Goal: Task Accomplishment & Management: Manage account settings

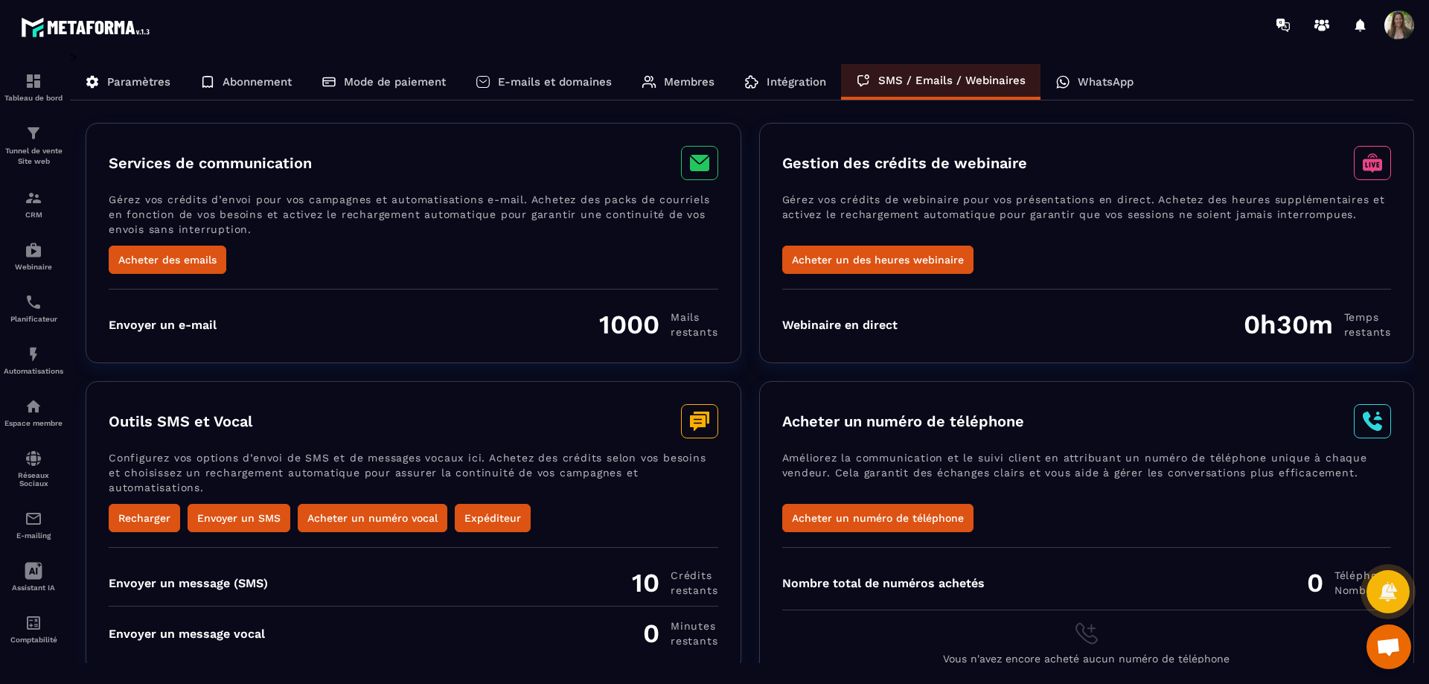
scroll to position [41, 0]
click at [273, 83] on p "Abonnement" at bounding box center [257, 81] width 69 height 13
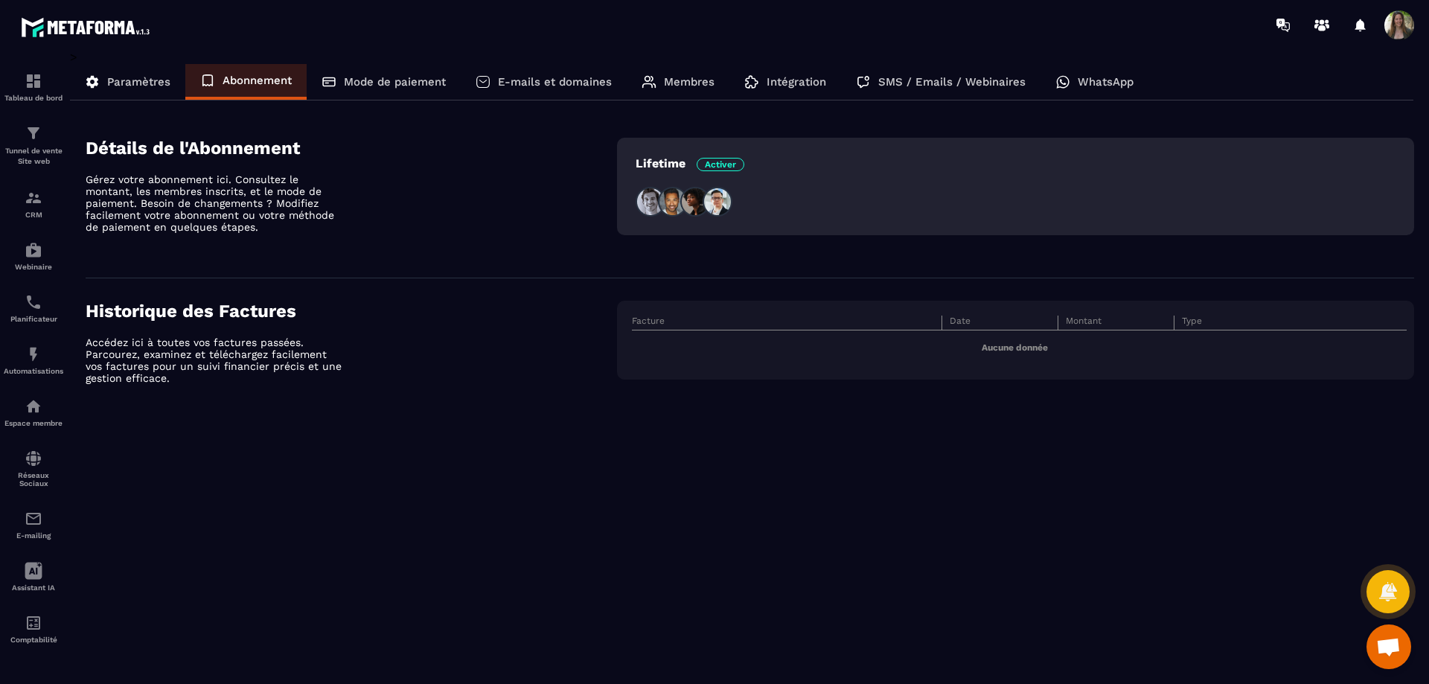
click at [403, 79] on p "Mode de paiement" at bounding box center [395, 81] width 102 height 13
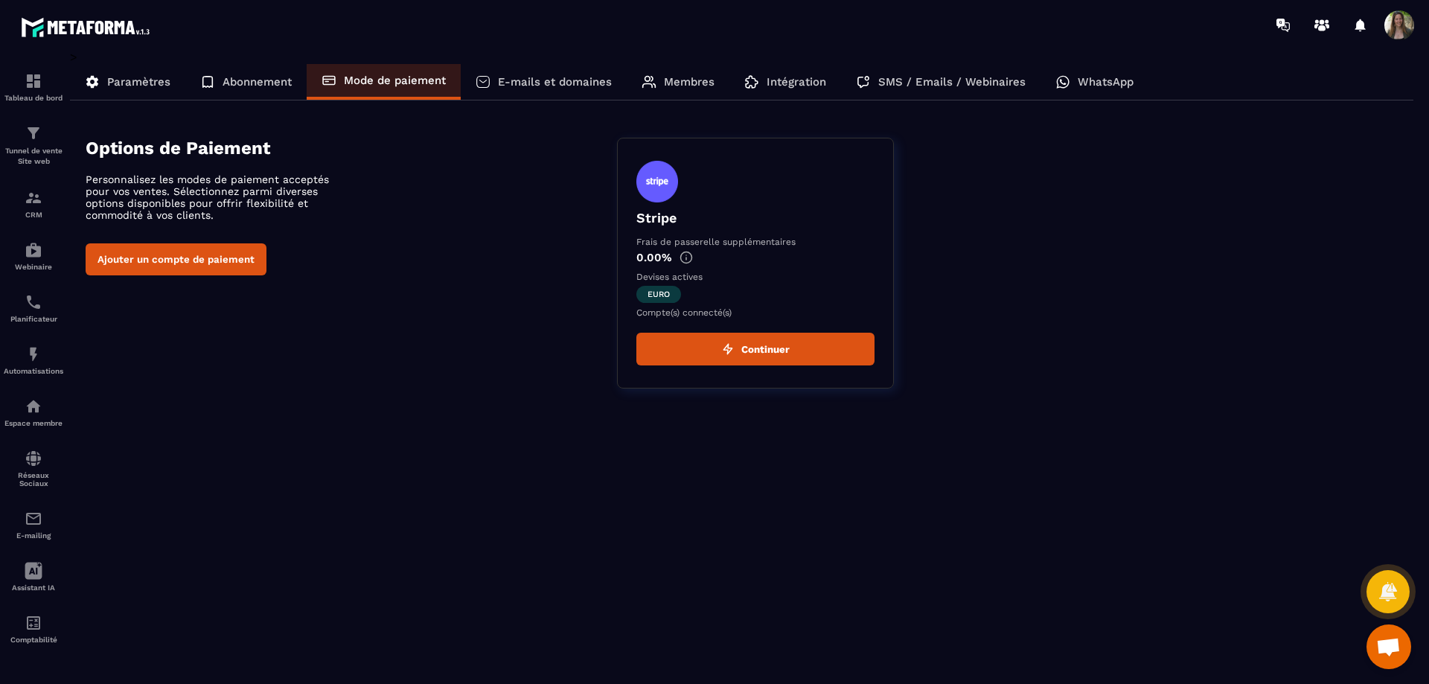
click at [547, 78] on p "E-mails et domaines" at bounding box center [555, 81] width 114 height 13
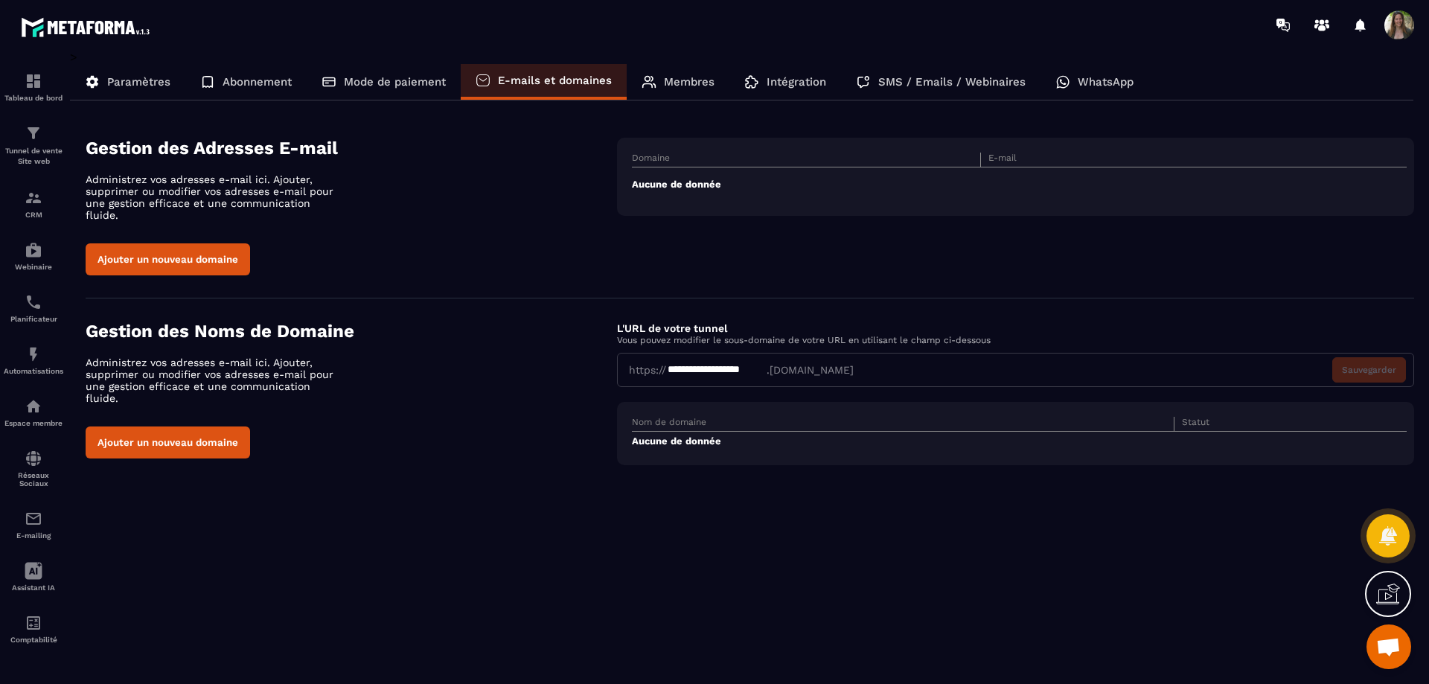
click at [680, 79] on p "Membres" at bounding box center [689, 81] width 51 height 13
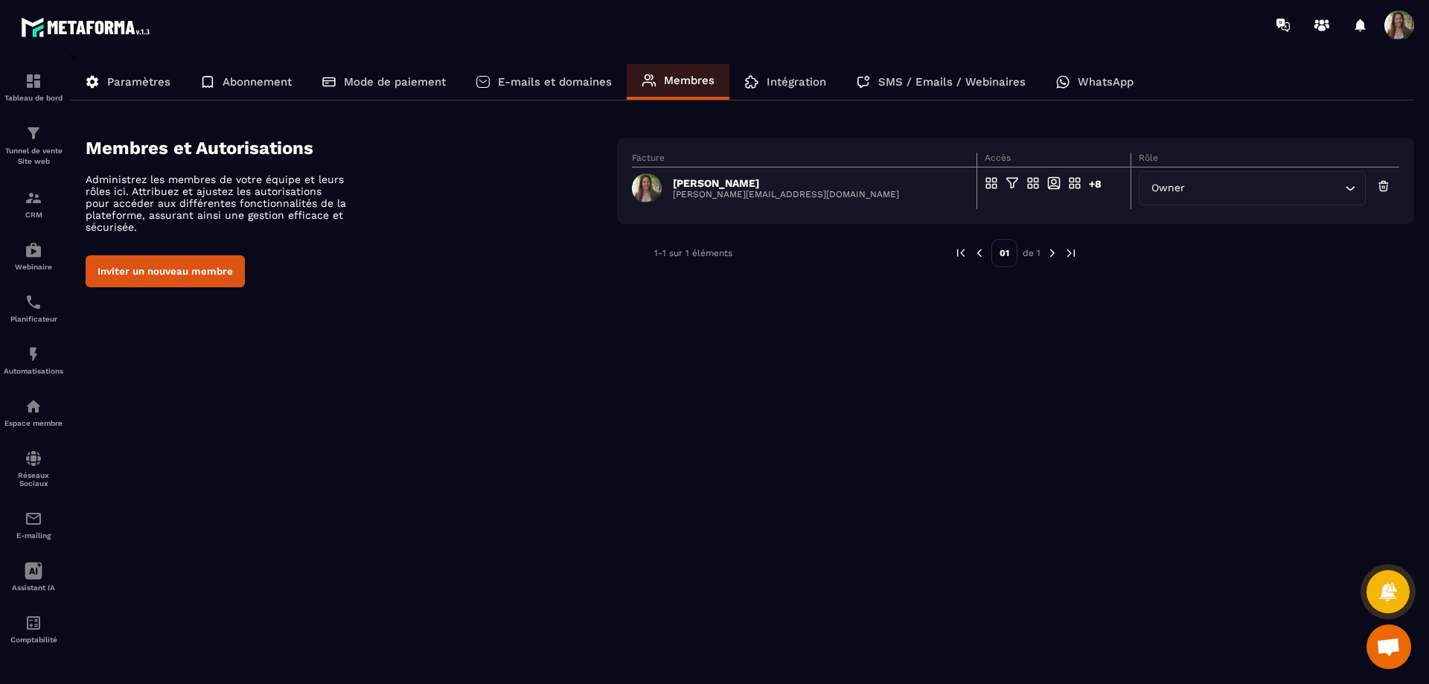
click at [799, 83] on p "Intégration" at bounding box center [797, 81] width 60 height 13
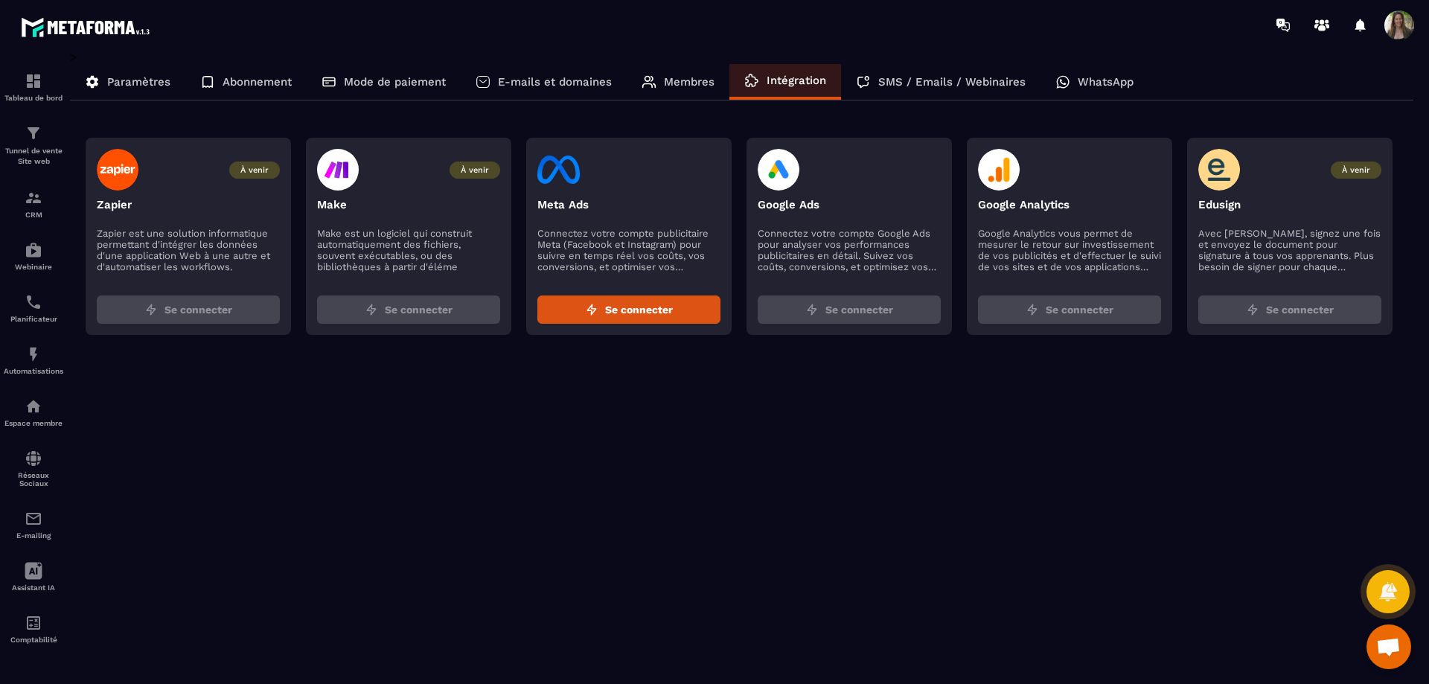
click at [1124, 80] on p "WhatsApp" at bounding box center [1106, 81] width 56 height 13
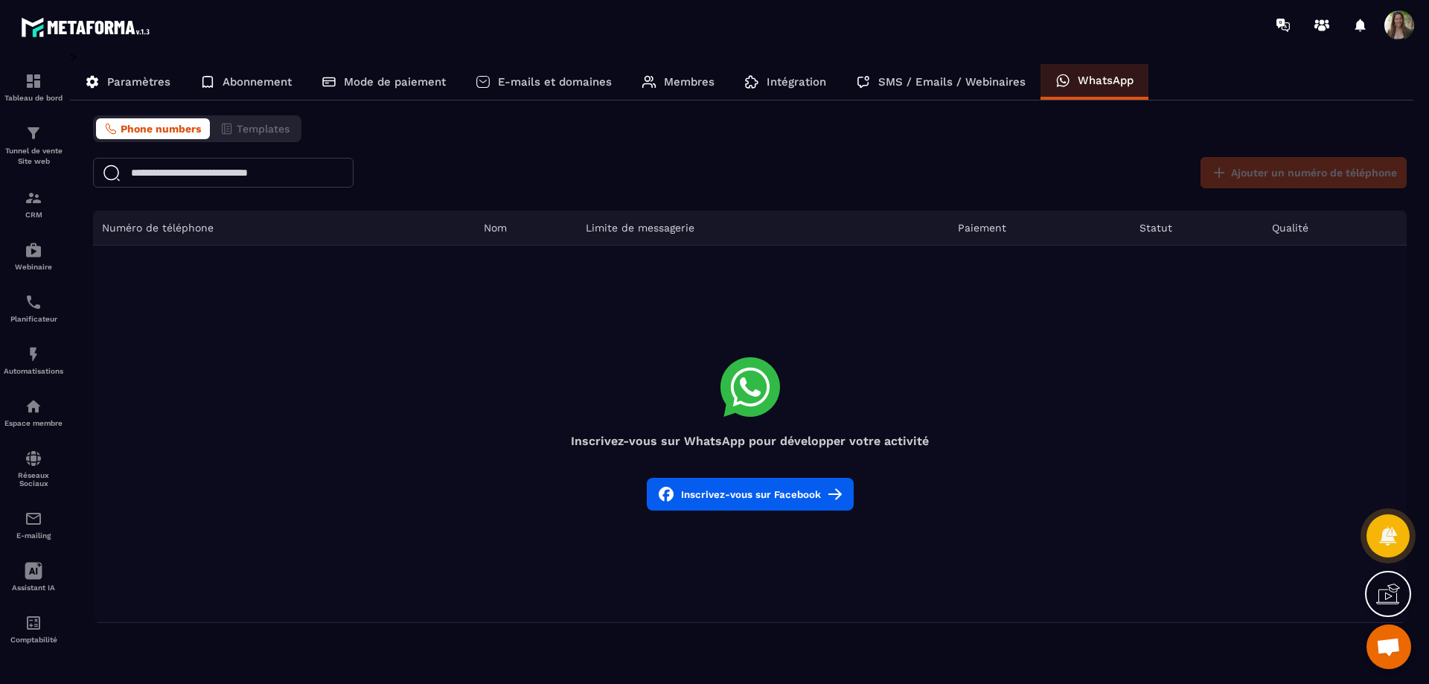
click at [1236, 172] on div "Ajouter un numéro de téléphone" at bounding box center [1300, 172] width 214 height 31
click at [739, 491] on button "Inscrivez-vous sur Facebook" at bounding box center [750, 494] width 207 height 33
